Goal: Task Accomplishment & Management: Use online tool/utility

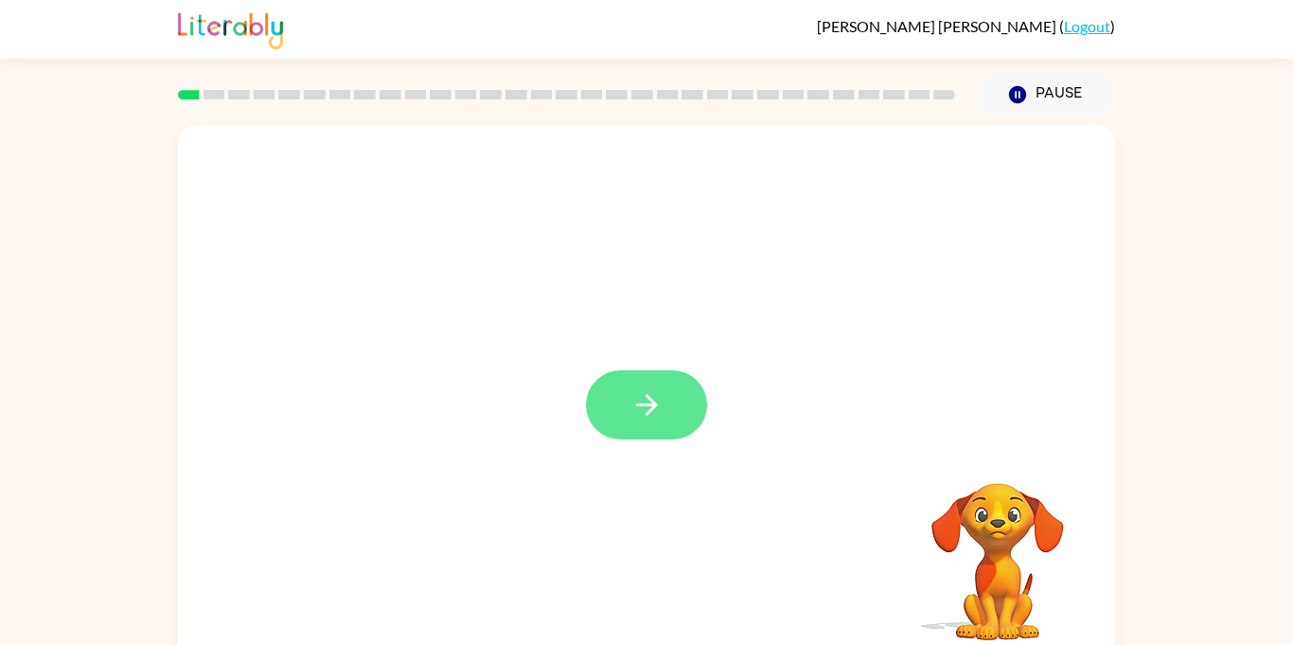
click at [660, 384] on button "button" at bounding box center [646, 404] width 121 height 69
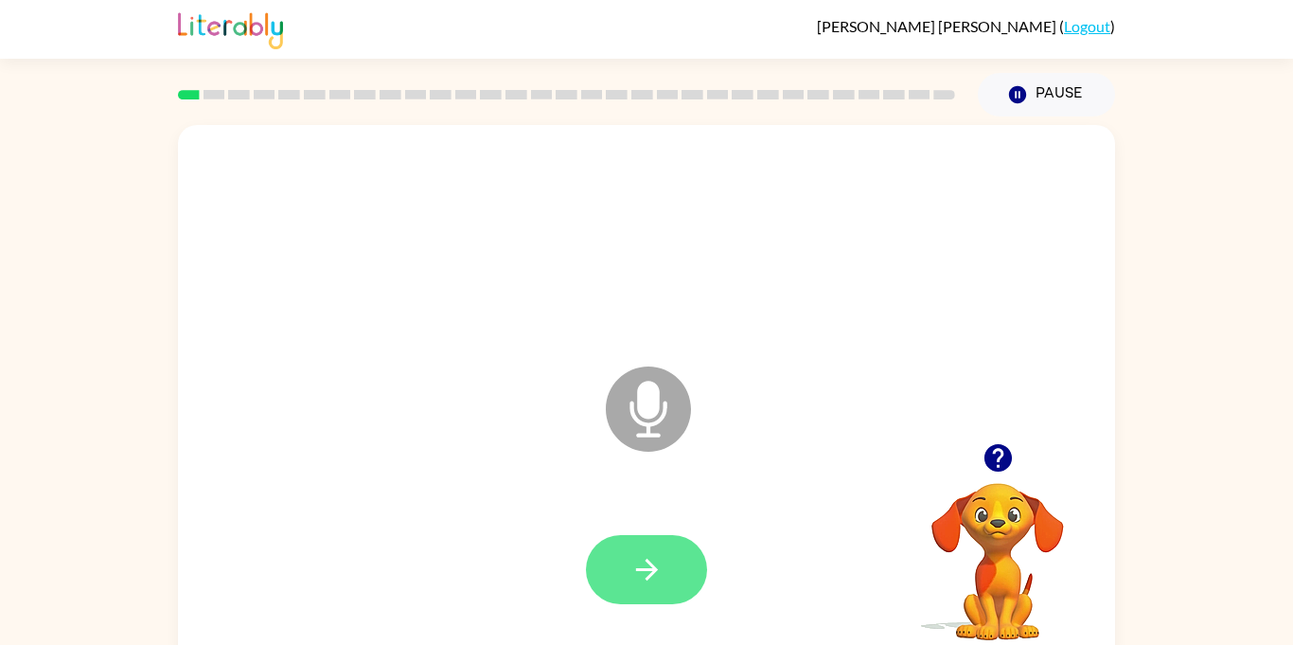
click at [680, 555] on button "button" at bounding box center [646, 569] width 121 height 69
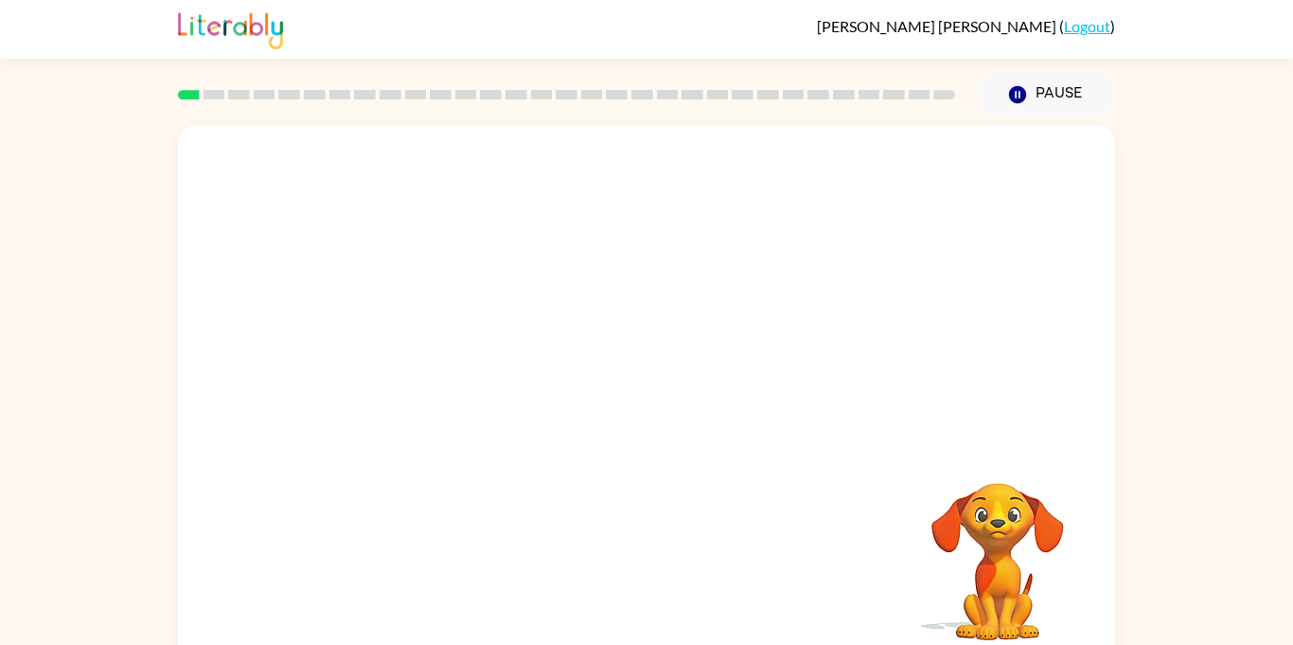
click at [987, 510] on video "Your browser must support playing .mp4 files to use Literably. Please try using…" at bounding box center [997, 547] width 189 height 189
click at [665, 402] on div at bounding box center [646, 395] width 937 height 541
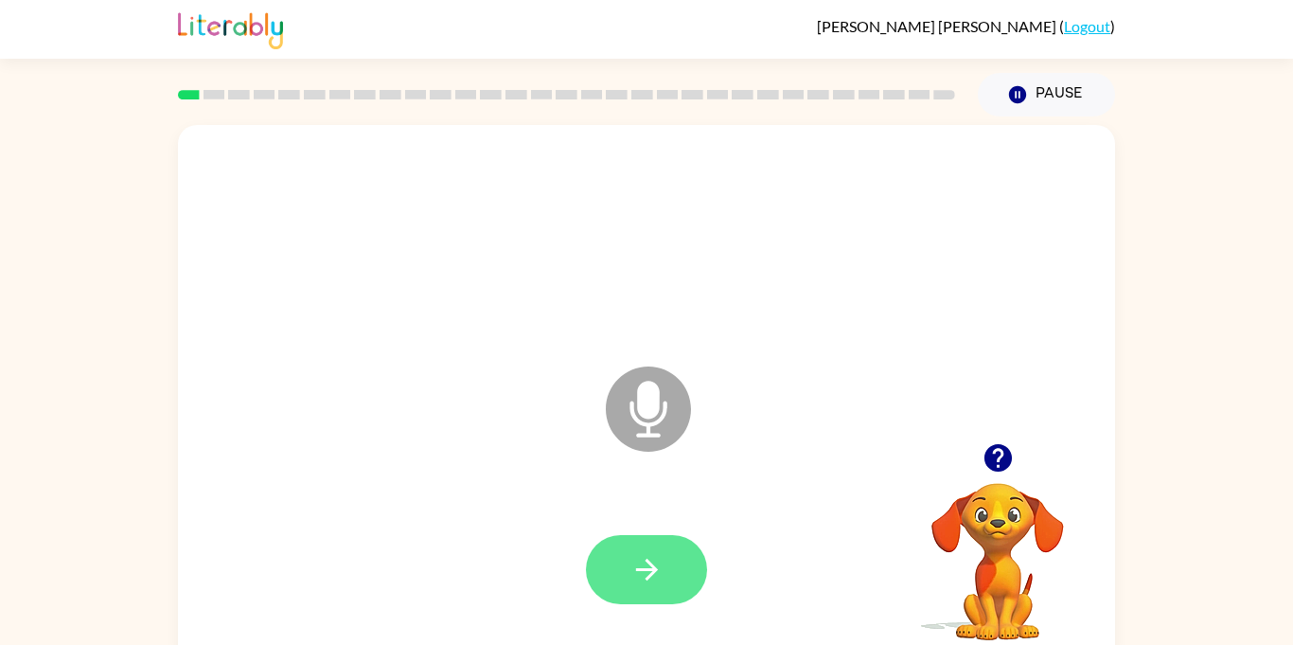
click at [659, 566] on icon "button" at bounding box center [647, 569] width 33 height 33
click at [661, 555] on icon "button" at bounding box center [647, 569] width 33 height 33
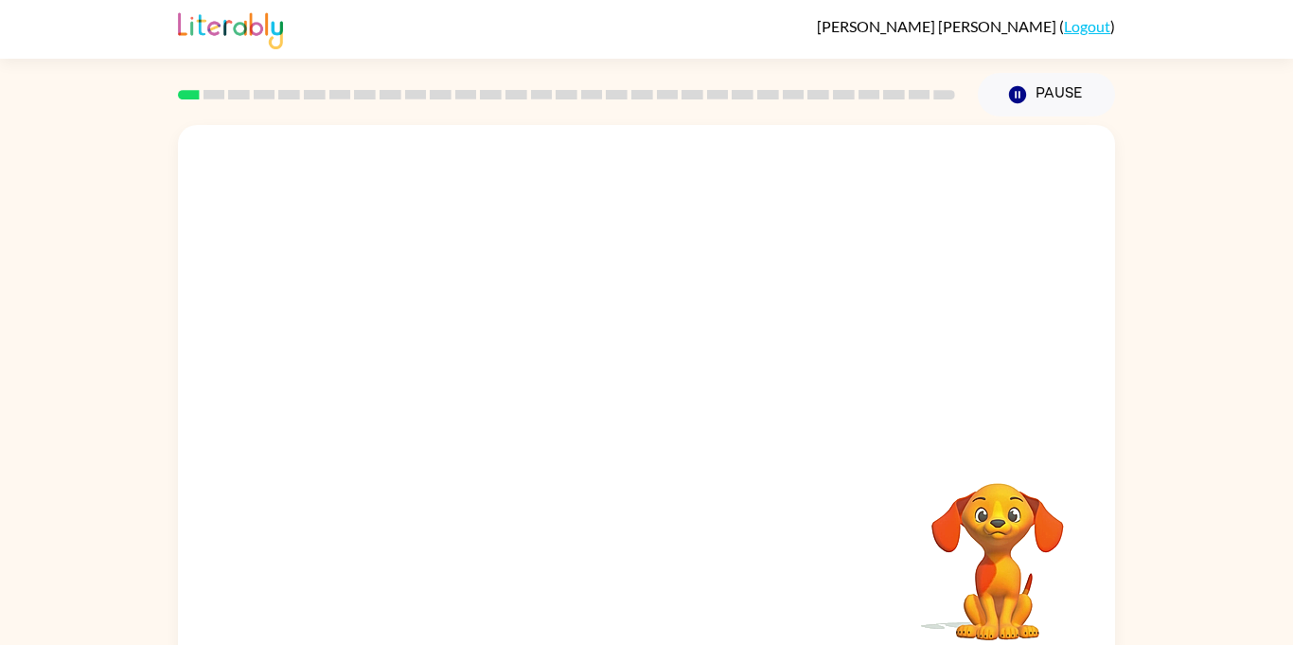
click at [1014, 507] on video "Your browser must support playing .mp4 files to use Literably. Please try using…" at bounding box center [997, 547] width 189 height 189
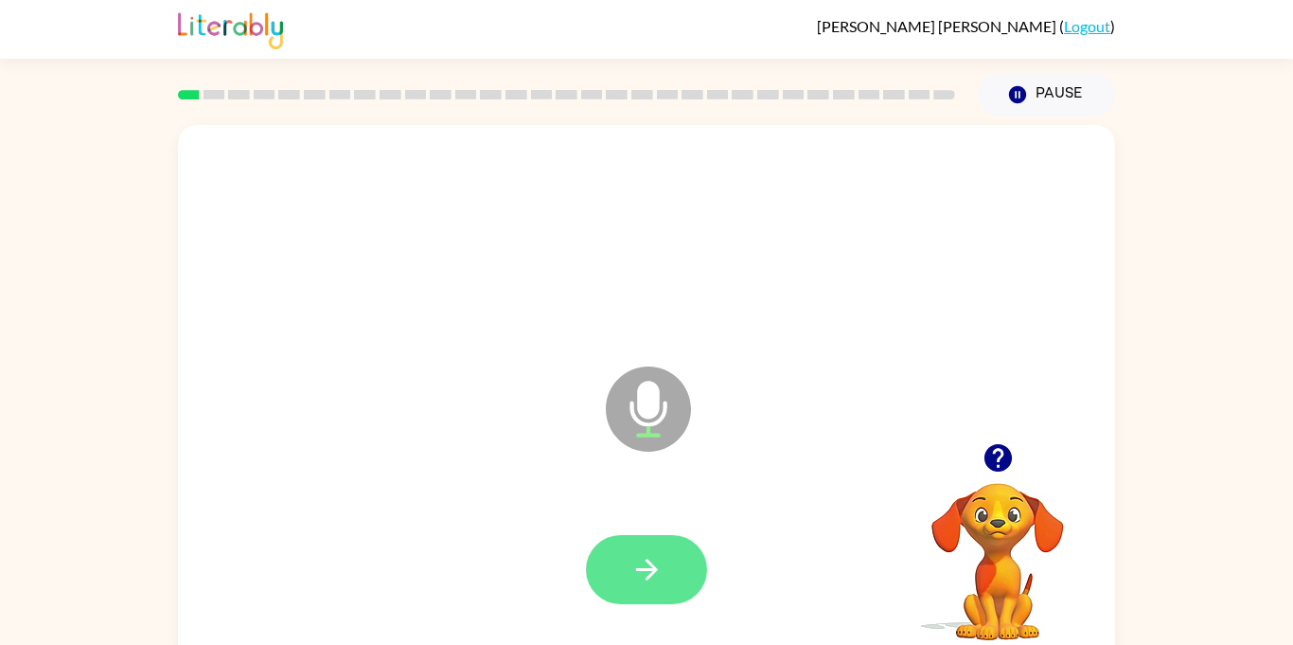
click at [661, 562] on icon "button" at bounding box center [647, 569] width 33 height 33
click at [660, 566] on icon "button" at bounding box center [647, 569] width 33 height 33
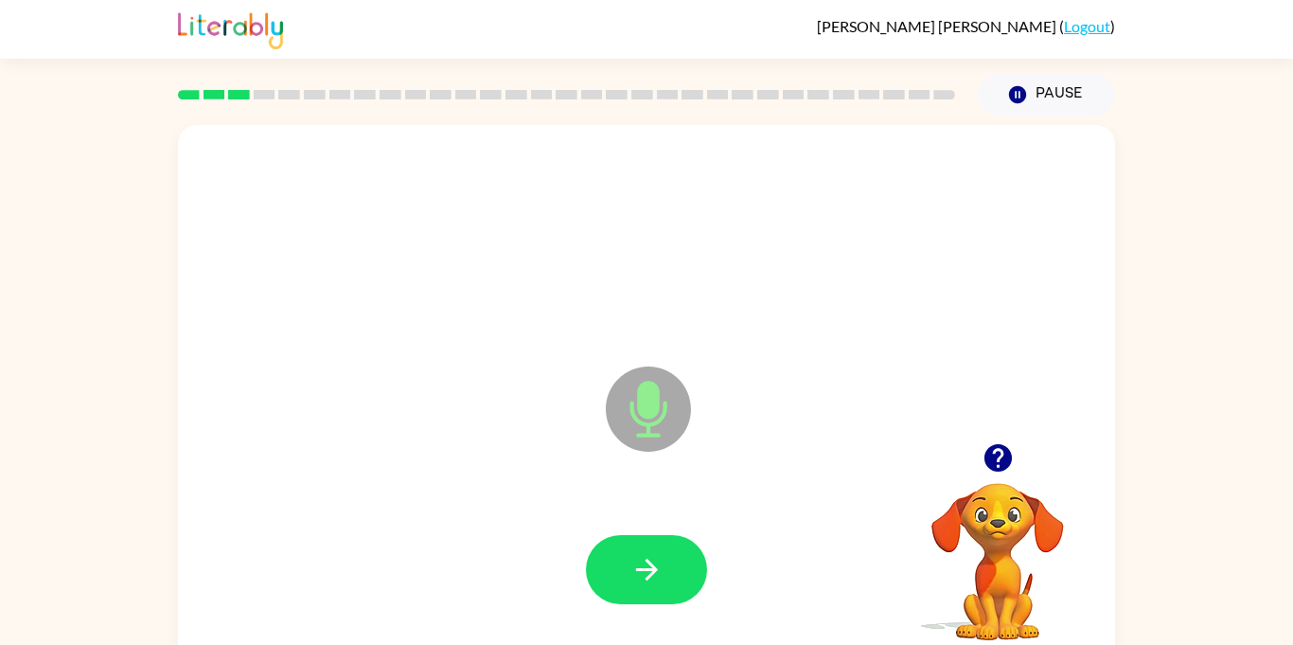
click at [660, 566] on icon "button" at bounding box center [647, 569] width 33 height 33
click at [640, 568] on icon "button" at bounding box center [646, 570] width 22 height 22
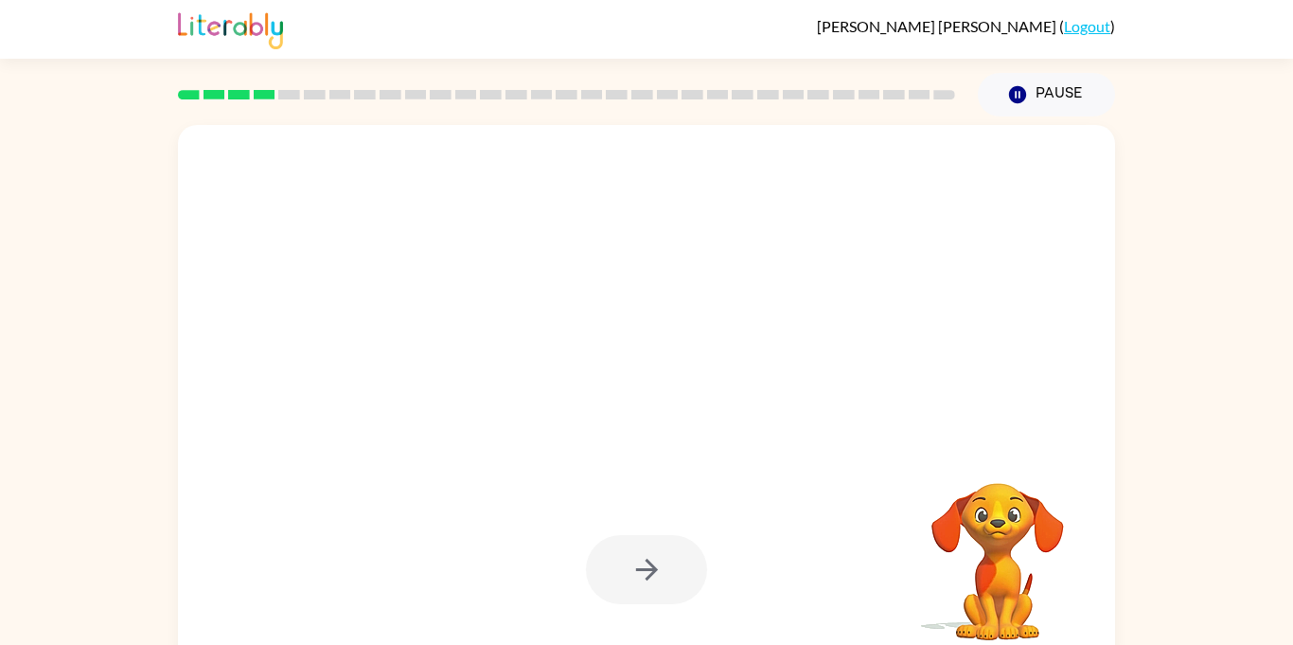
click at [640, 568] on icon "button" at bounding box center [646, 570] width 22 height 22
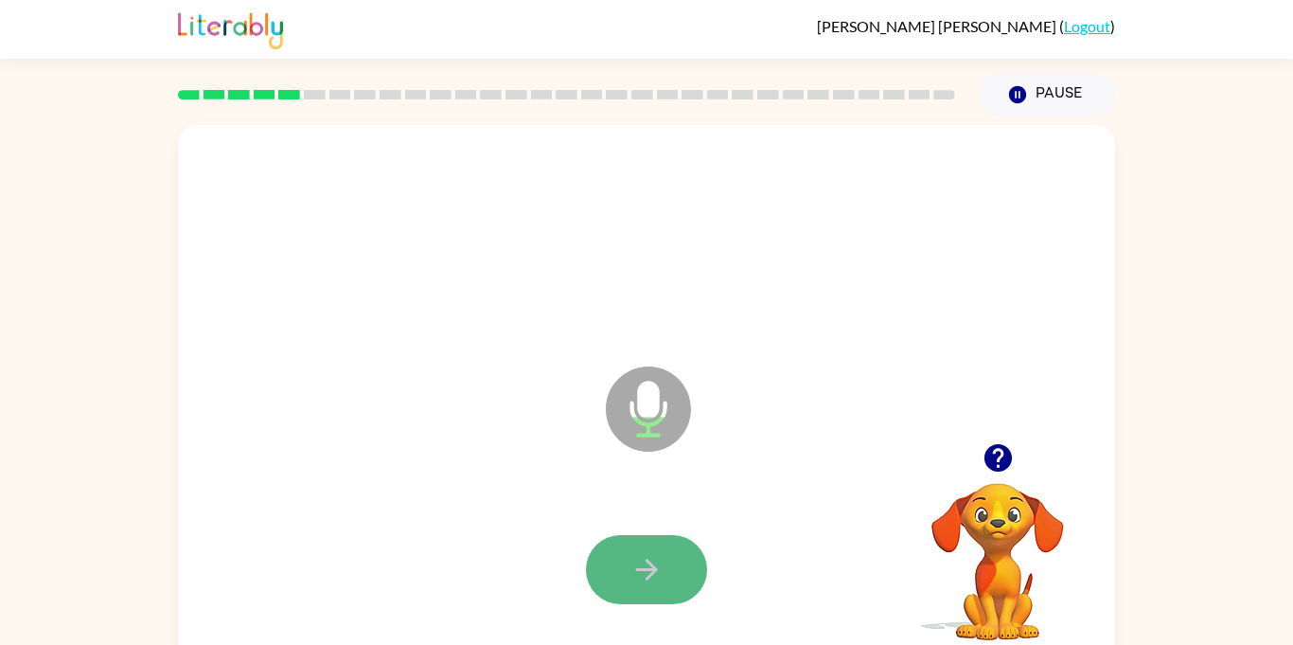
click at [642, 561] on icon "button" at bounding box center [647, 569] width 33 height 33
click at [641, 564] on icon "button" at bounding box center [647, 569] width 33 height 33
click at [644, 563] on icon "button" at bounding box center [647, 569] width 33 height 33
click at [641, 574] on icon "button" at bounding box center [647, 569] width 33 height 33
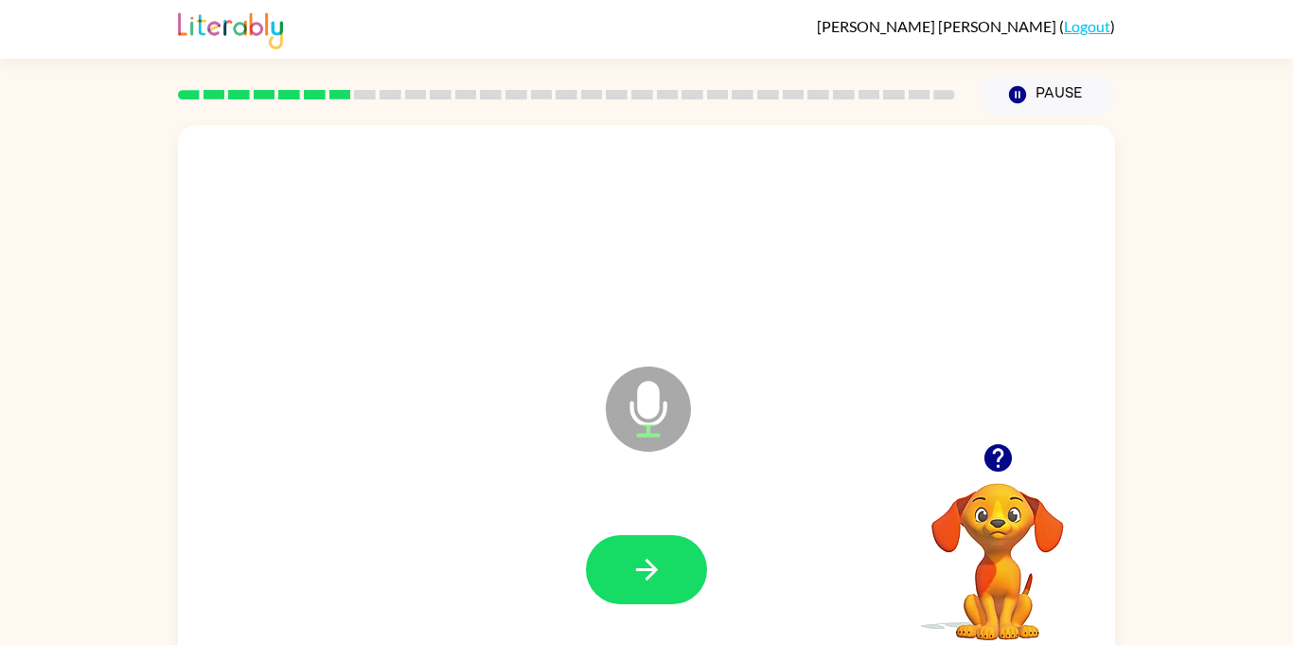
click at [641, 574] on icon "button" at bounding box center [647, 569] width 33 height 33
click at [643, 580] on icon "button" at bounding box center [647, 569] width 33 height 33
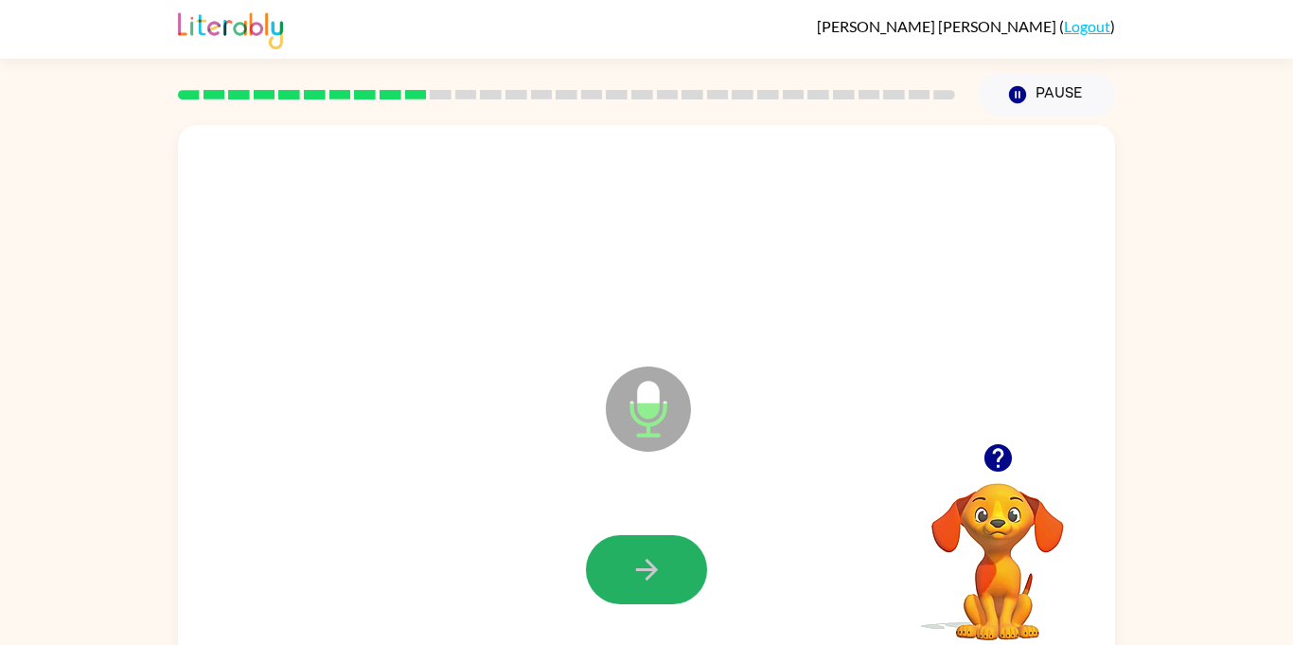
click at [645, 567] on icon "button" at bounding box center [647, 569] width 33 height 33
click at [646, 567] on icon "button" at bounding box center [647, 569] width 33 height 33
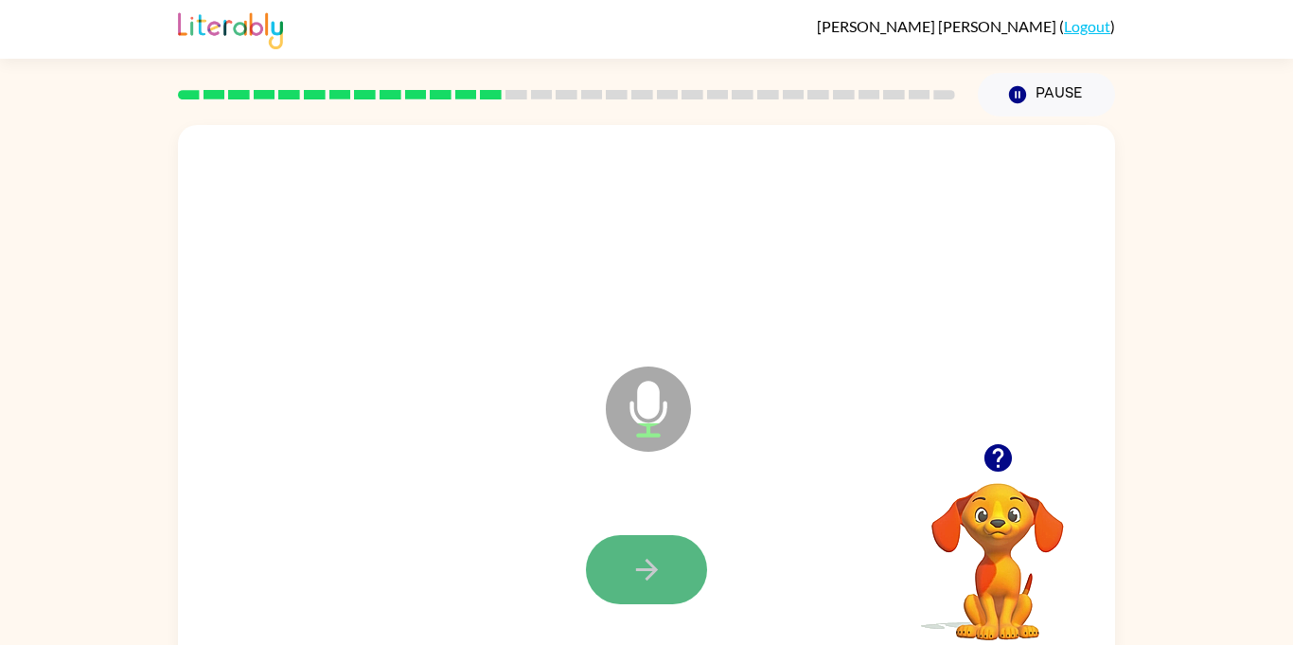
click at [663, 566] on icon "button" at bounding box center [647, 569] width 33 height 33
click at [660, 553] on icon "button" at bounding box center [647, 569] width 33 height 33
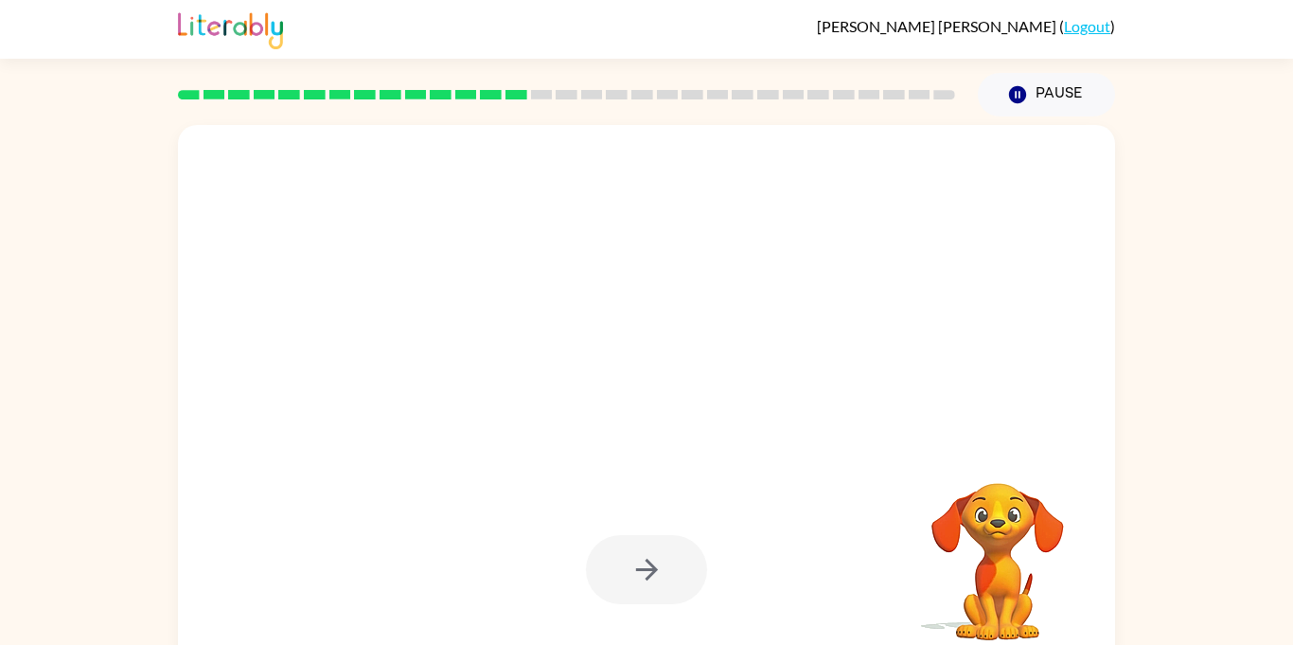
click at [660, 552] on div at bounding box center [646, 569] width 121 height 69
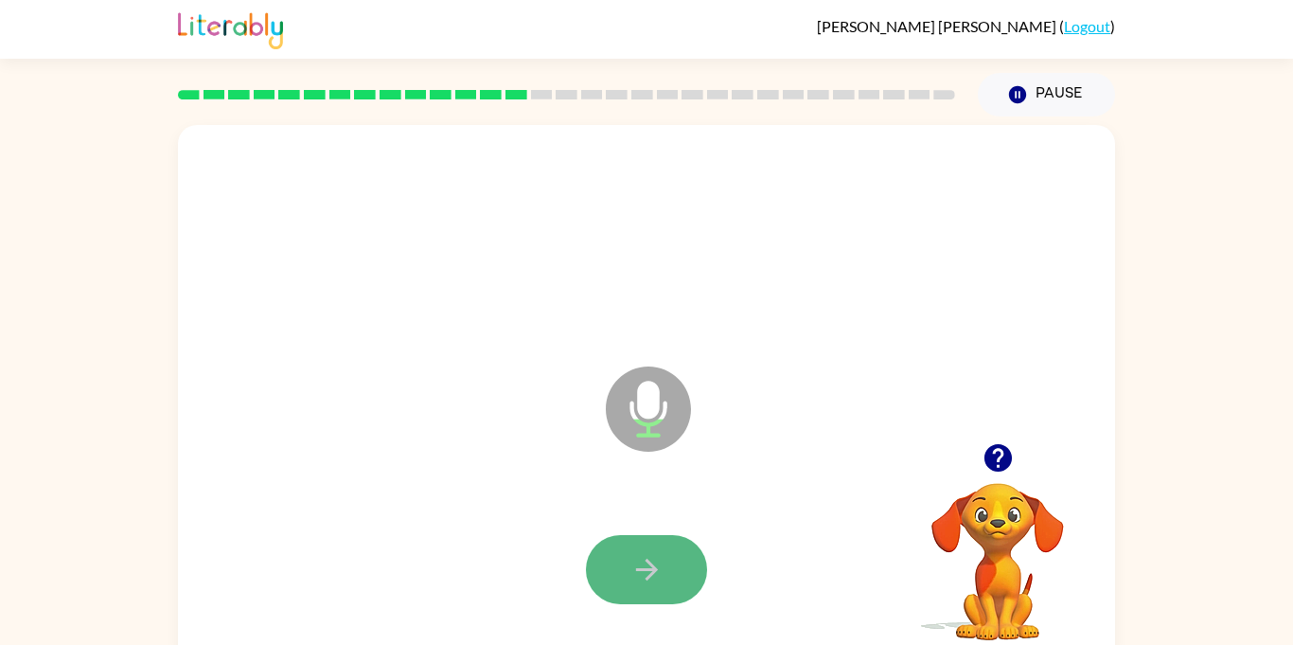
click at [651, 584] on icon "button" at bounding box center [647, 569] width 33 height 33
click at [636, 568] on icon "button" at bounding box center [646, 570] width 22 height 22
click at [657, 551] on button "button" at bounding box center [646, 569] width 121 height 69
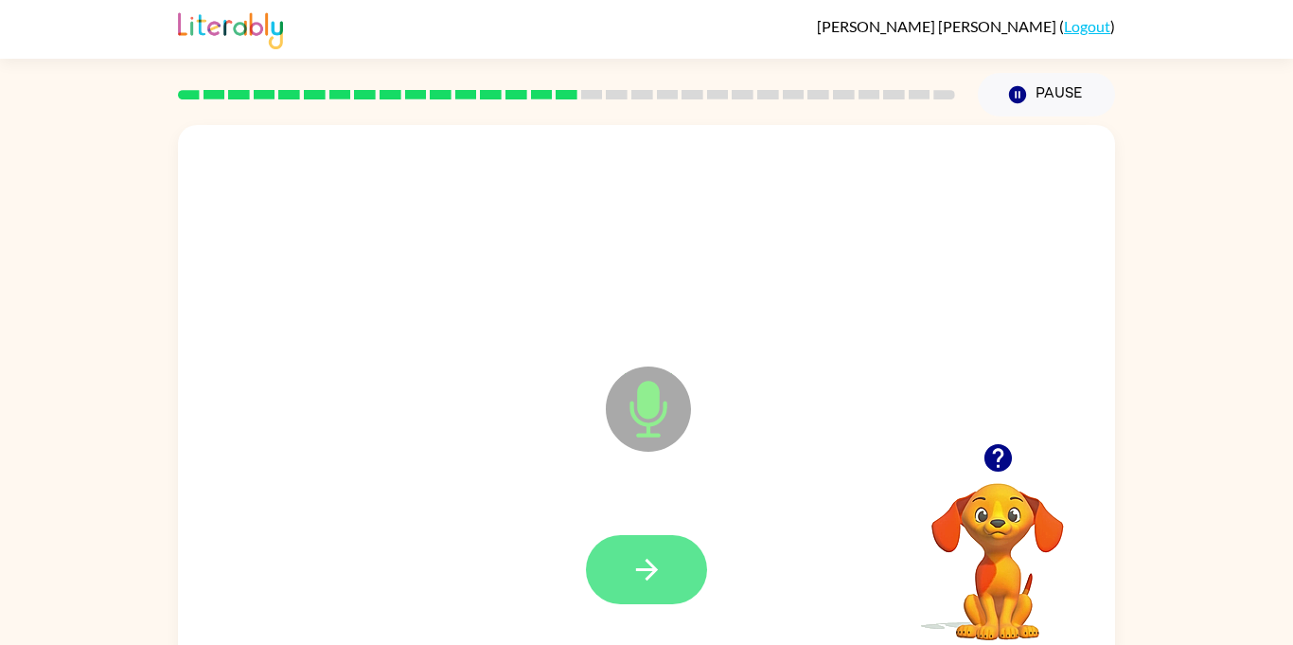
click at [683, 551] on button "button" at bounding box center [646, 569] width 121 height 69
click at [679, 559] on button "button" at bounding box center [646, 569] width 121 height 69
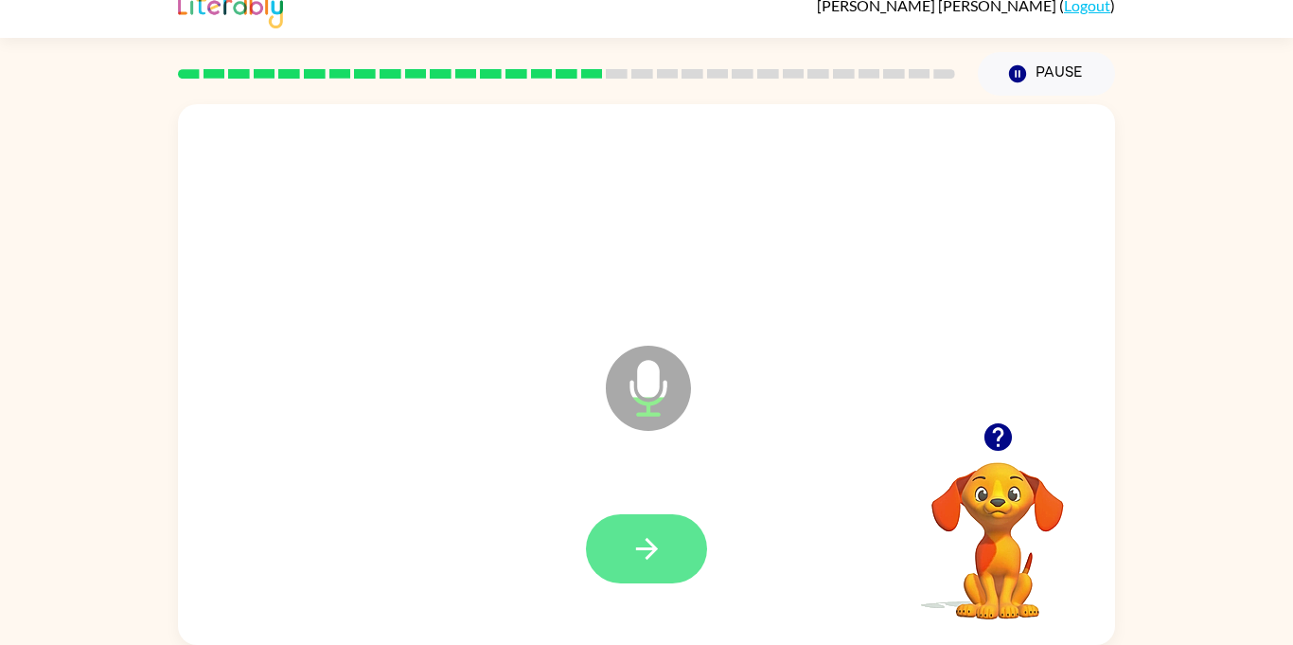
click at [654, 537] on icon "button" at bounding box center [647, 548] width 33 height 33
click at [657, 550] on icon "button" at bounding box center [647, 548] width 33 height 33
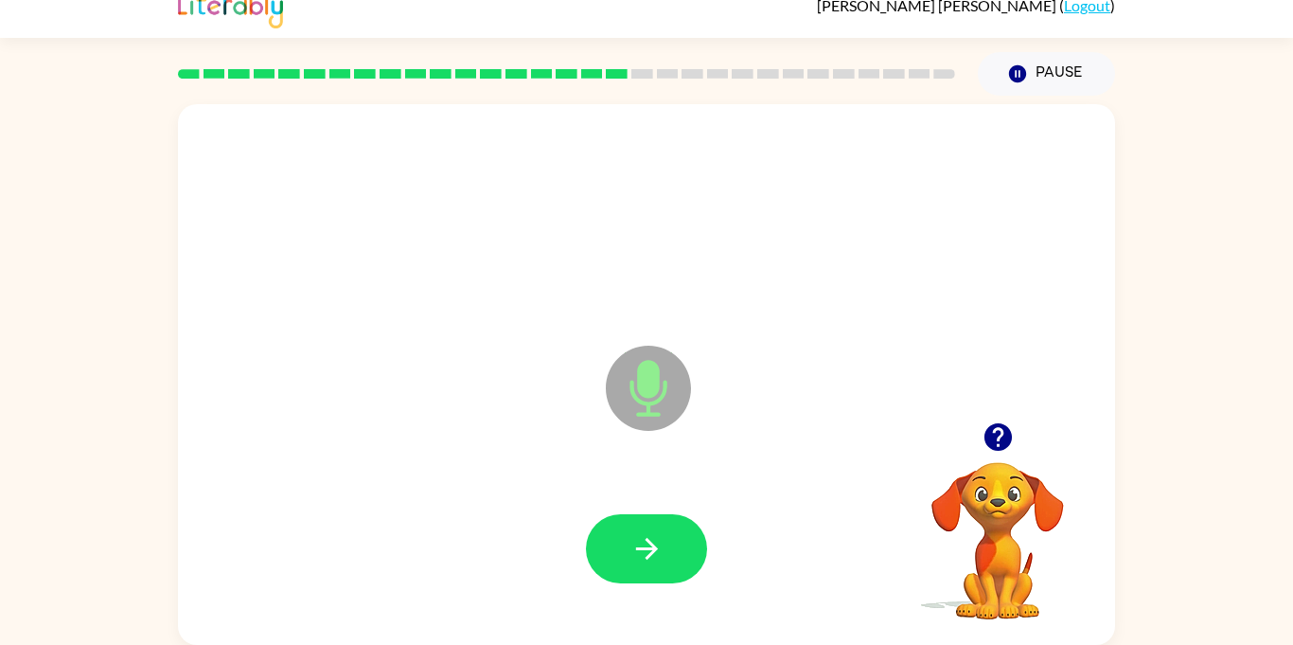
click at [652, 584] on div at bounding box center [646, 548] width 899 height 155
click at [669, 551] on button "button" at bounding box center [646, 548] width 121 height 69
click at [680, 543] on button "button" at bounding box center [646, 548] width 121 height 69
click at [679, 546] on button "button" at bounding box center [646, 548] width 121 height 69
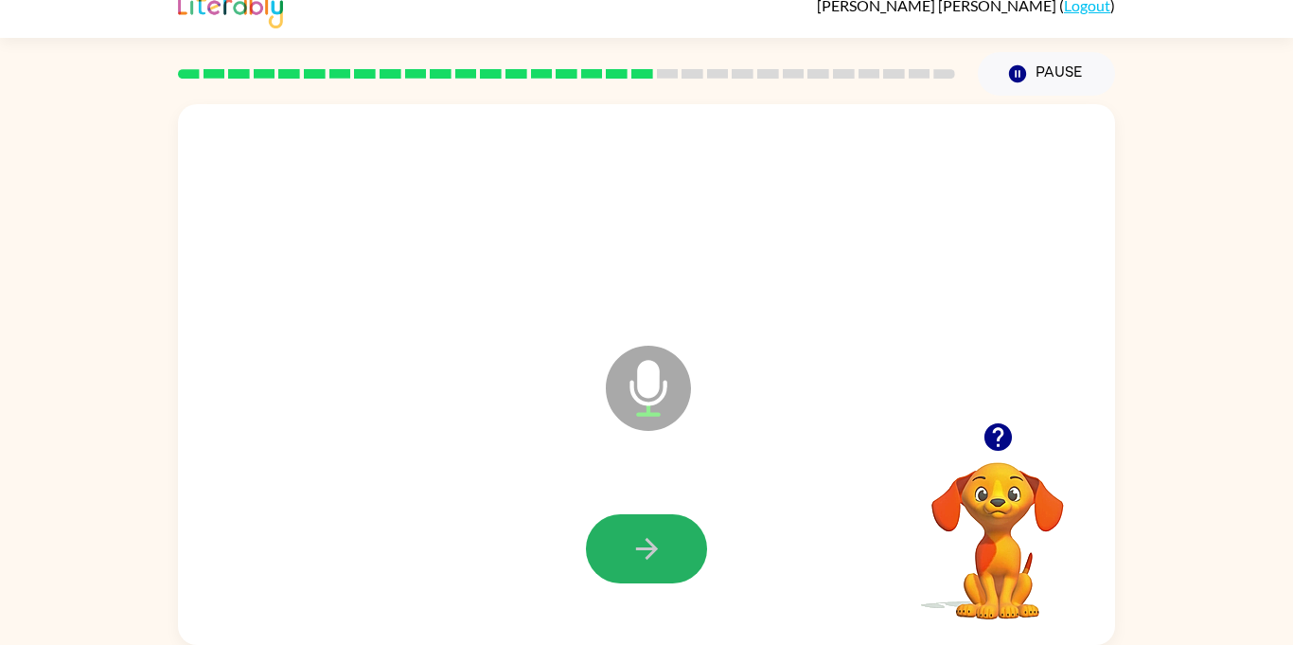
click at [679, 546] on button "button" at bounding box center [646, 548] width 121 height 69
click at [674, 525] on button "button" at bounding box center [646, 548] width 121 height 69
click at [674, 525] on div at bounding box center [646, 548] width 899 height 155
click at [674, 525] on button "button" at bounding box center [646, 548] width 121 height 69
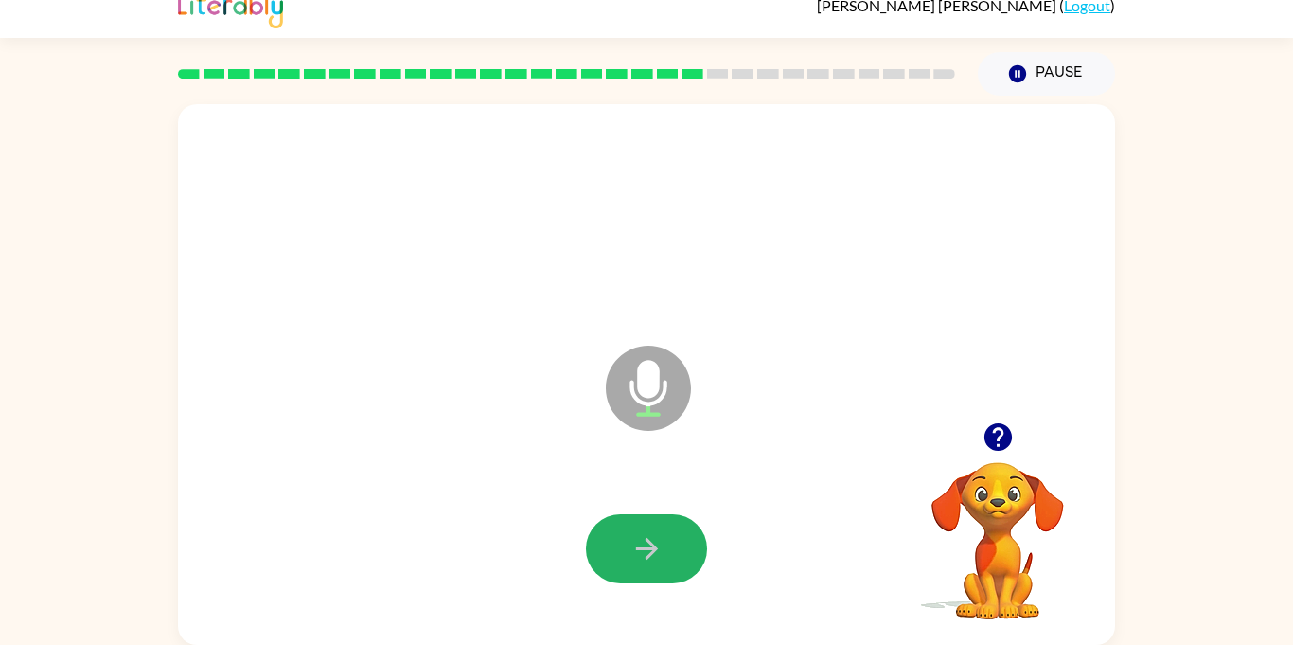
click at [674, 525] on button "button" at bounding box center [646, 548] width 121 height 69
click at [688, 542] on button "button" at bounding box center [646, 548] width 121 height 69
click at [688, 542] on div at bounding box center [646, 548] width 121 height 69
click at [589, 520] on div at bounding box center [646, 548] width 121 height 69
click at [595, 524] on button "button" at bounding box center [646, 548] width 121 height 69
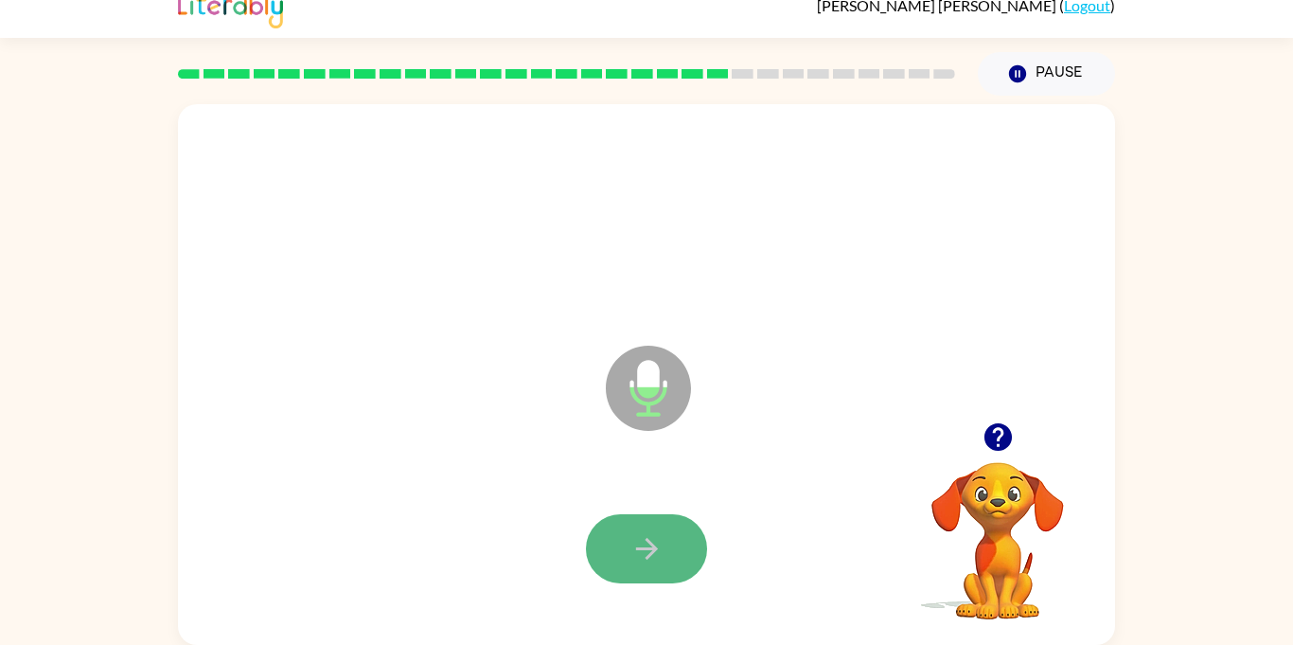
click at [610, 525] on button "button" at bounding box center [646, 548] width 121 height 69
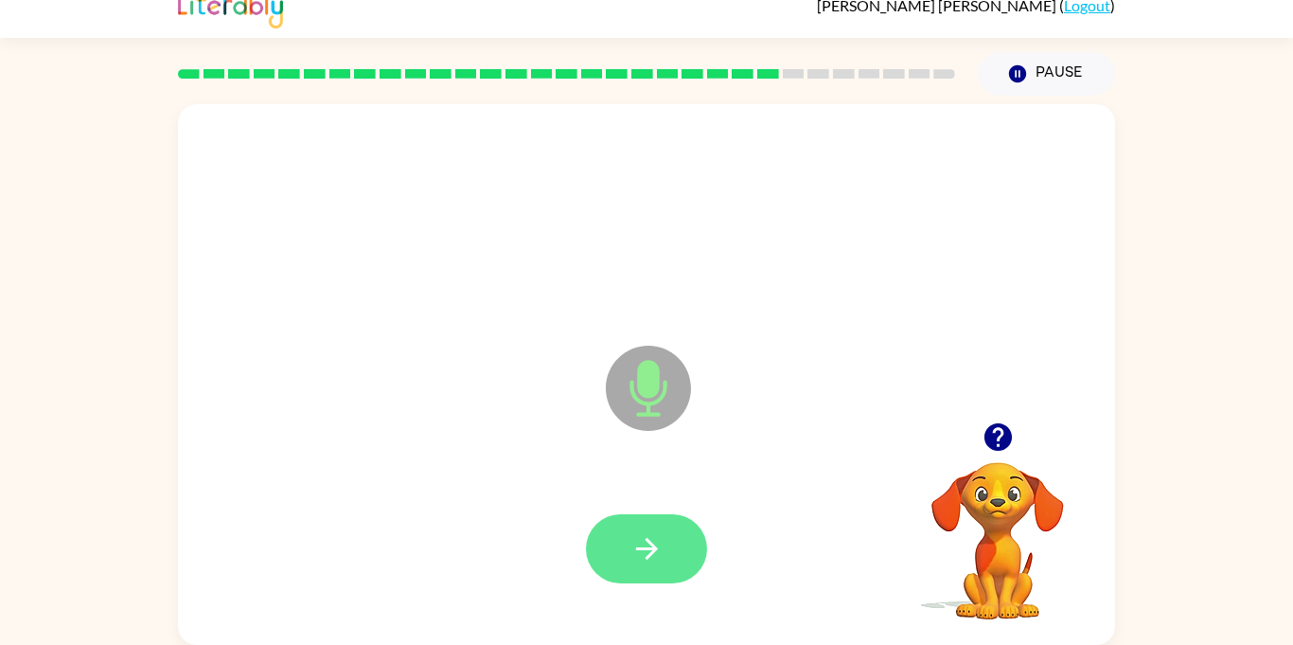
click at [607, 531] on button "button" at bounding box center [646, 548] width 121 height 69
click at [660, 547] on icon "button" at bounding box center [647, 548] width 33 height 33
click at [662, 547] on div at bounding box center [646, 548] width 121 height 69
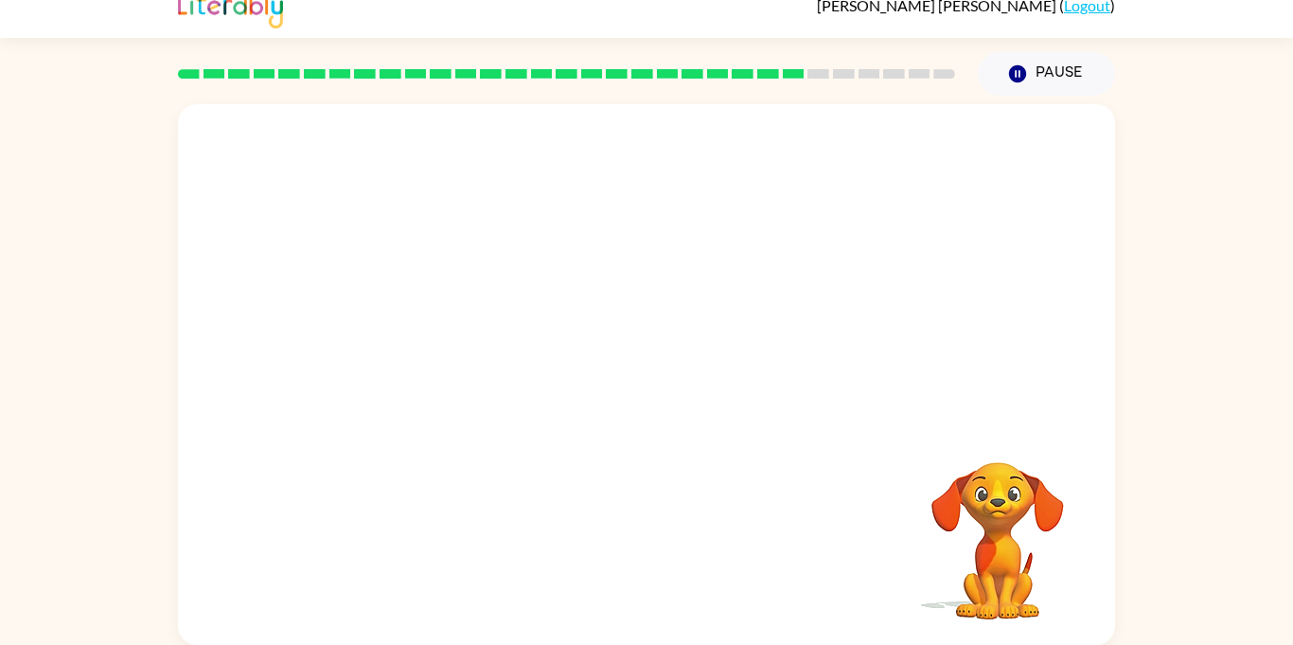
click at [711, 594] on div "Your browser must support playing .mp4 files to use Literably. Please try using…" at bounding box center [646, 374] width 937 height 541
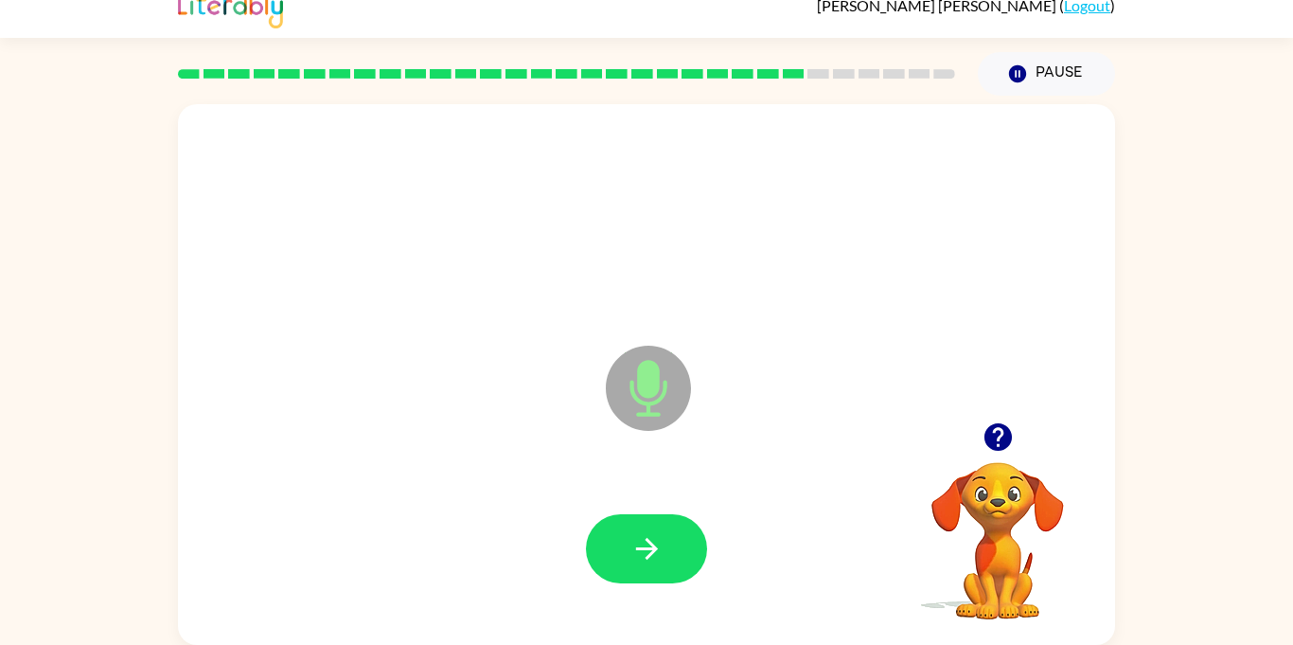
click at [628, 514] on div at bounding box center [646, 548] width 121 height 69
click at [634, 521] on button "button" at bounding box center [646, 548] width 121 height 69
click at [639, 526] on button "button" at bounding box center [646, 548] width 121 height 69
click at [648, 543] on icon "button" at bounding box center [647, 548] width 33 height 33
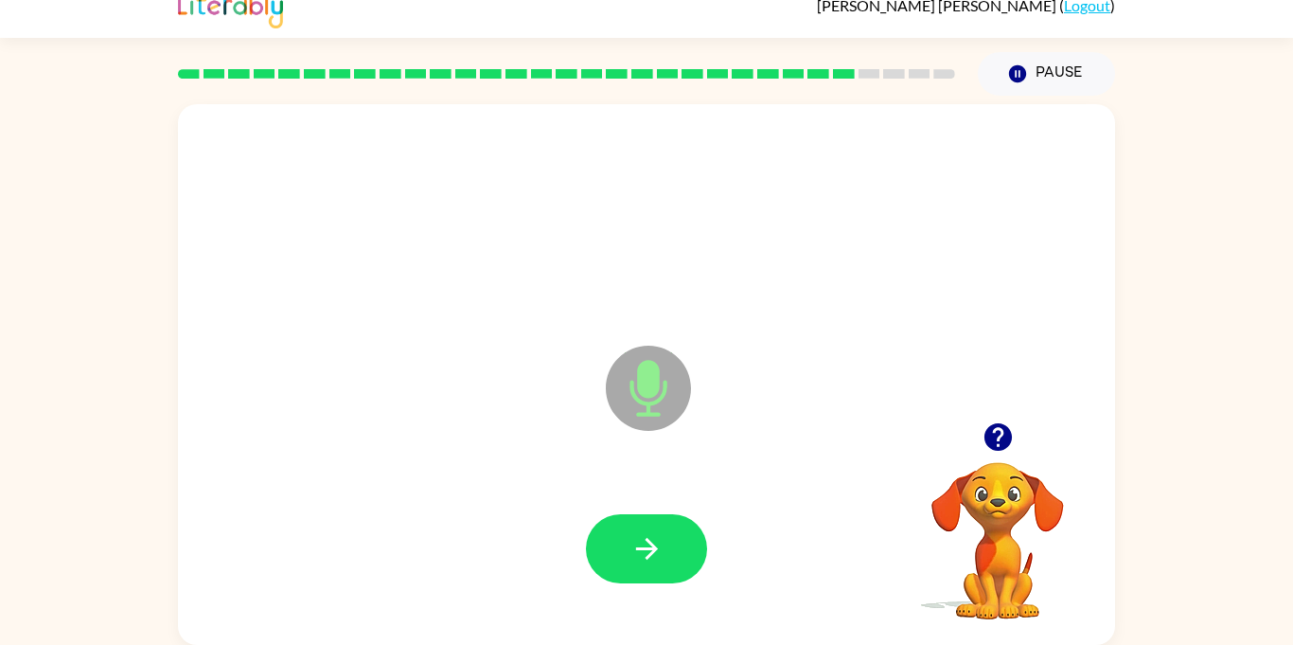
click at [648, 543] on icon "button" at bounding box center [647, 548] width 33 height 33
click at [648, 546] on icon "button" at bounding box center [647, 548] width 33 height 33
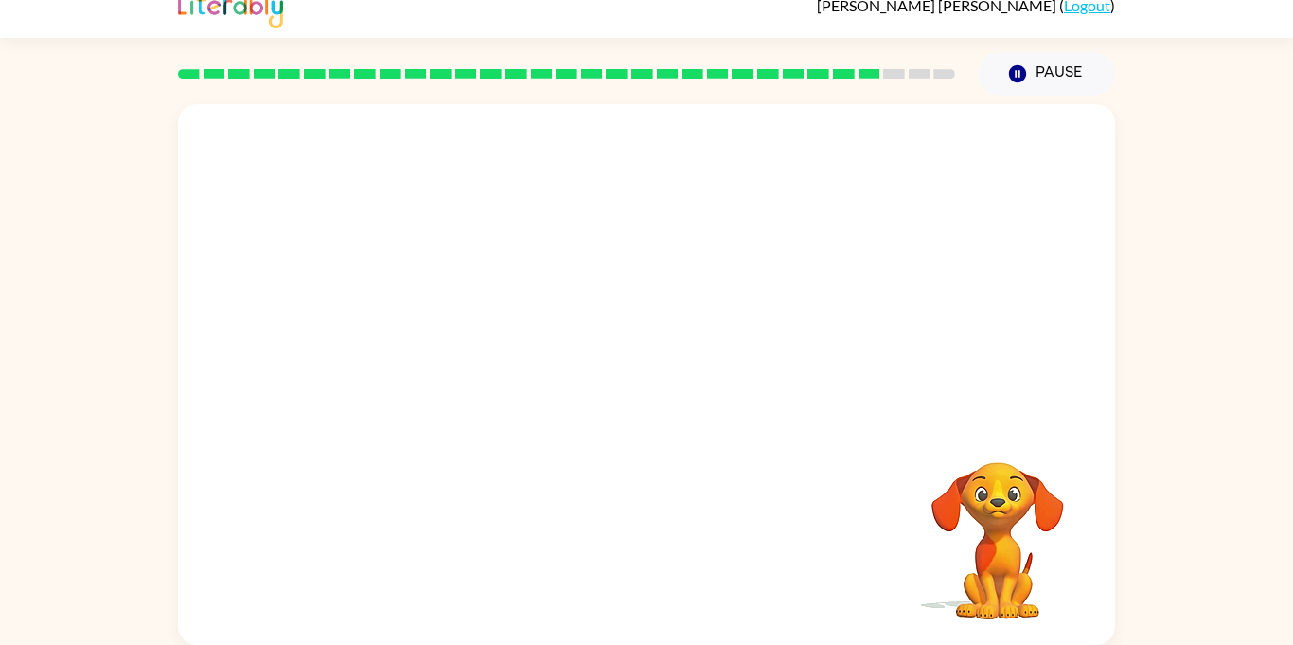
click at [648, 546] on div at bounding box center [646, 548] width 899 height 155
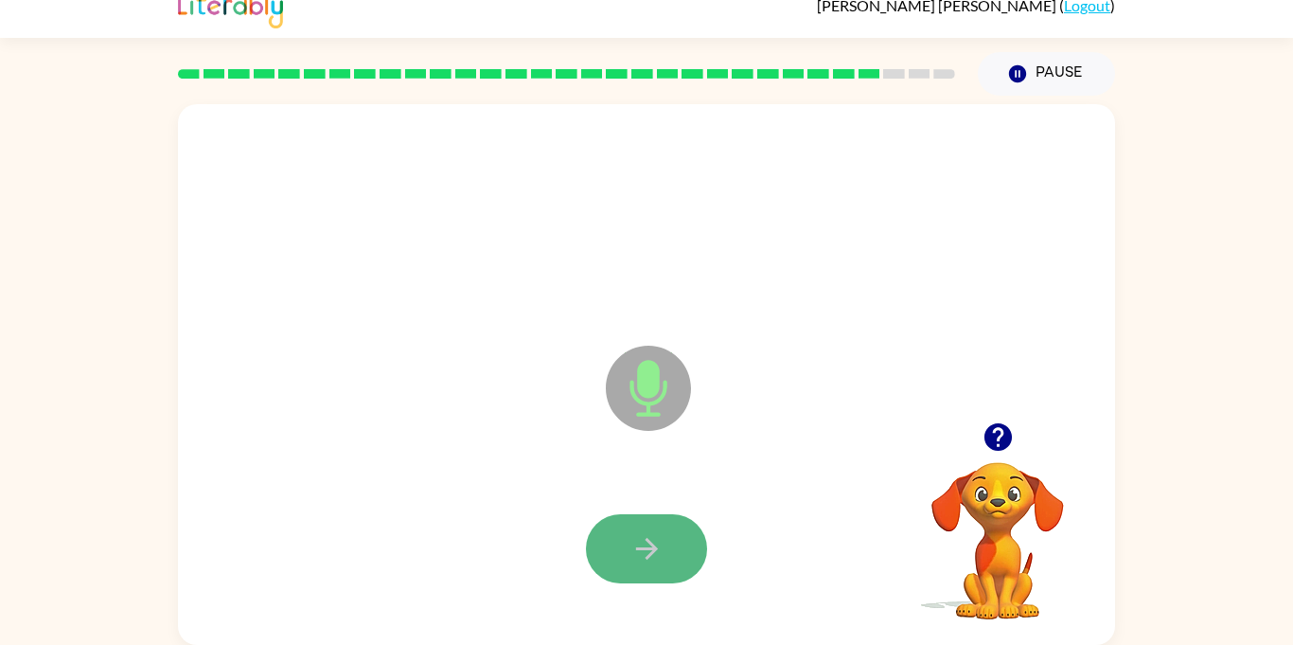
click at [648, 548] on icon "button" at bounding box center [646, 549] width 22 height 22
click at [644, 548] on icon "button" at bounding box center [646, 549] width 22 height 22
click at [644, 551] on icon "button" at bounding box center [647, 548] width 33 height 33
click at [638, 553] on icon "button" at bounding box center [647, 548] width 33 height 33
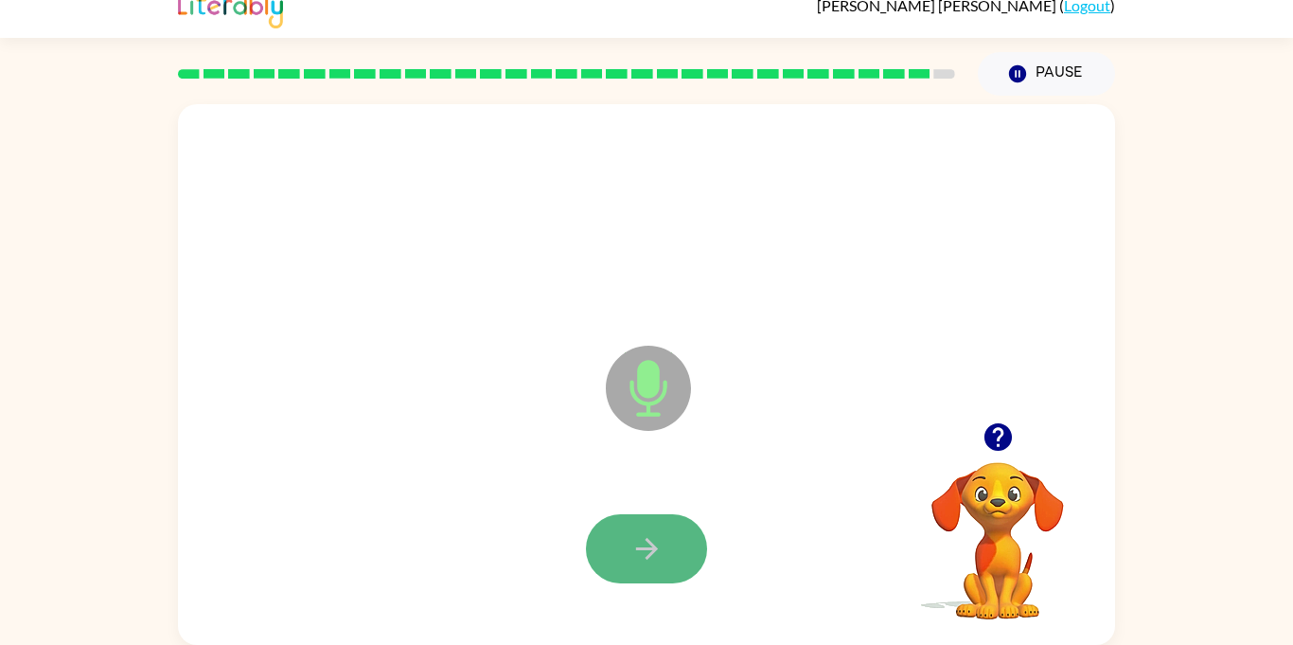
click at [632, 550] on icon "button" at bounding box center [647, 548] width 33 height 33
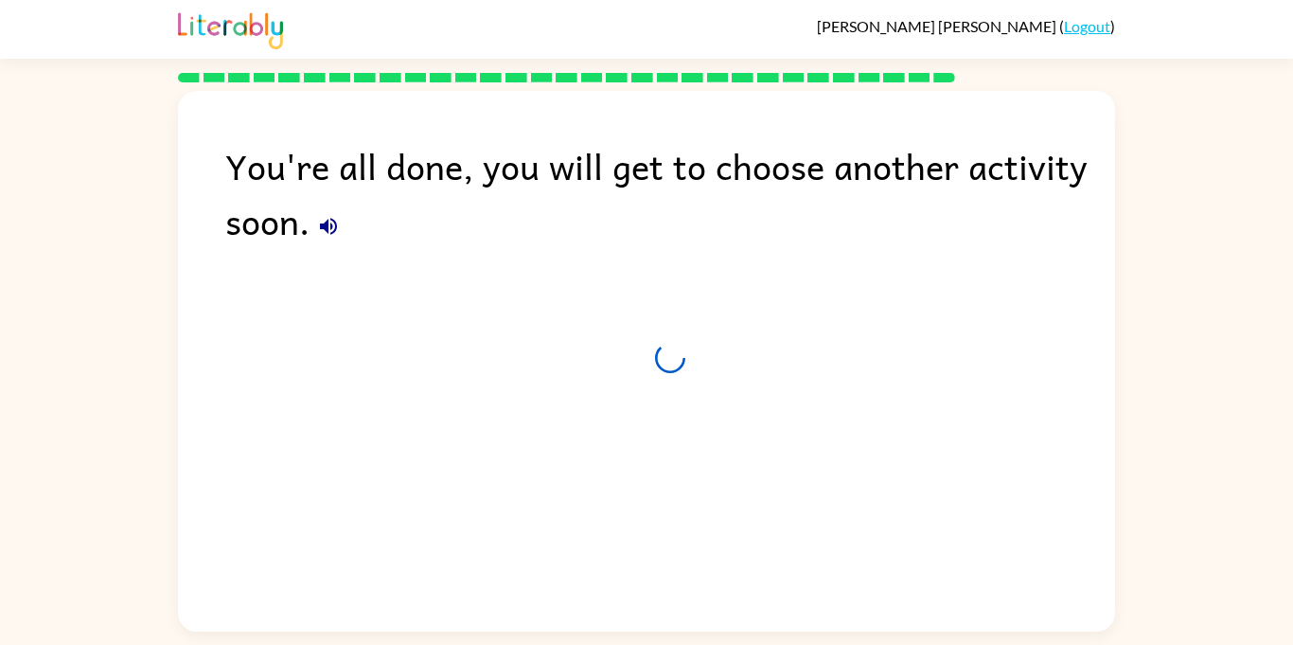
scroll to position [0, 0]
